Goal: Find specific page/section: Find specific page/section

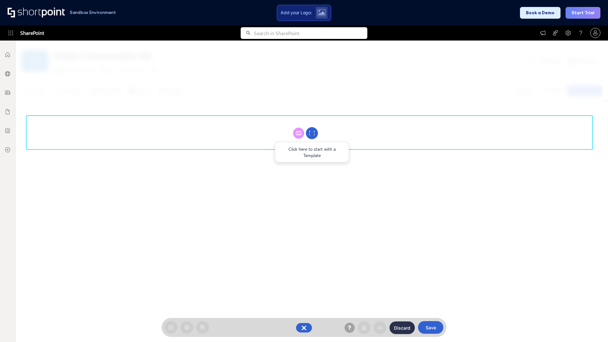
click at [312, 133] on circle at bounding box center [312, 133] width 12 height 12
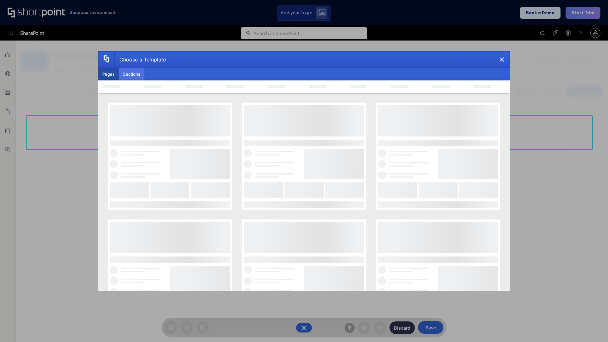
click at [132, 74] on button "Sections" at bounding box center [132, 74] width 26 height 13
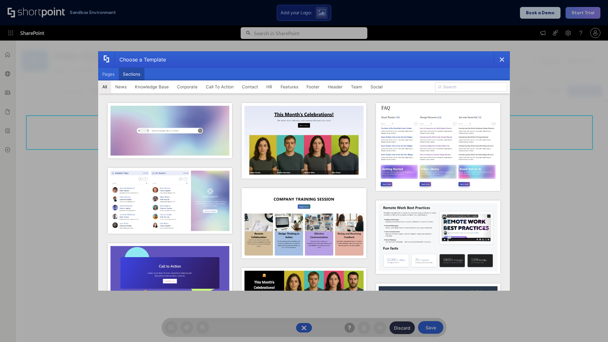
type input "News Kit 1"
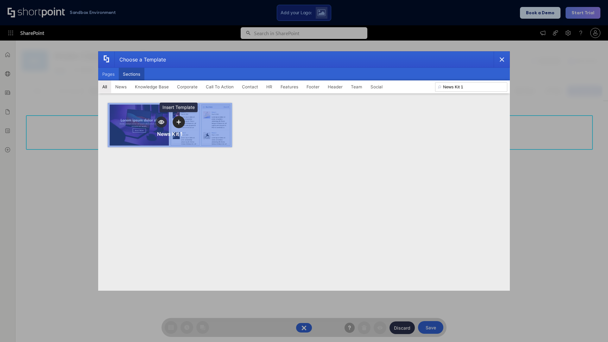
click at [179, 122] on icon "template selector" at bounding box center [178, 122] width 4 height 4
